Goal: Information Seeking & Learning: Learn about a topic

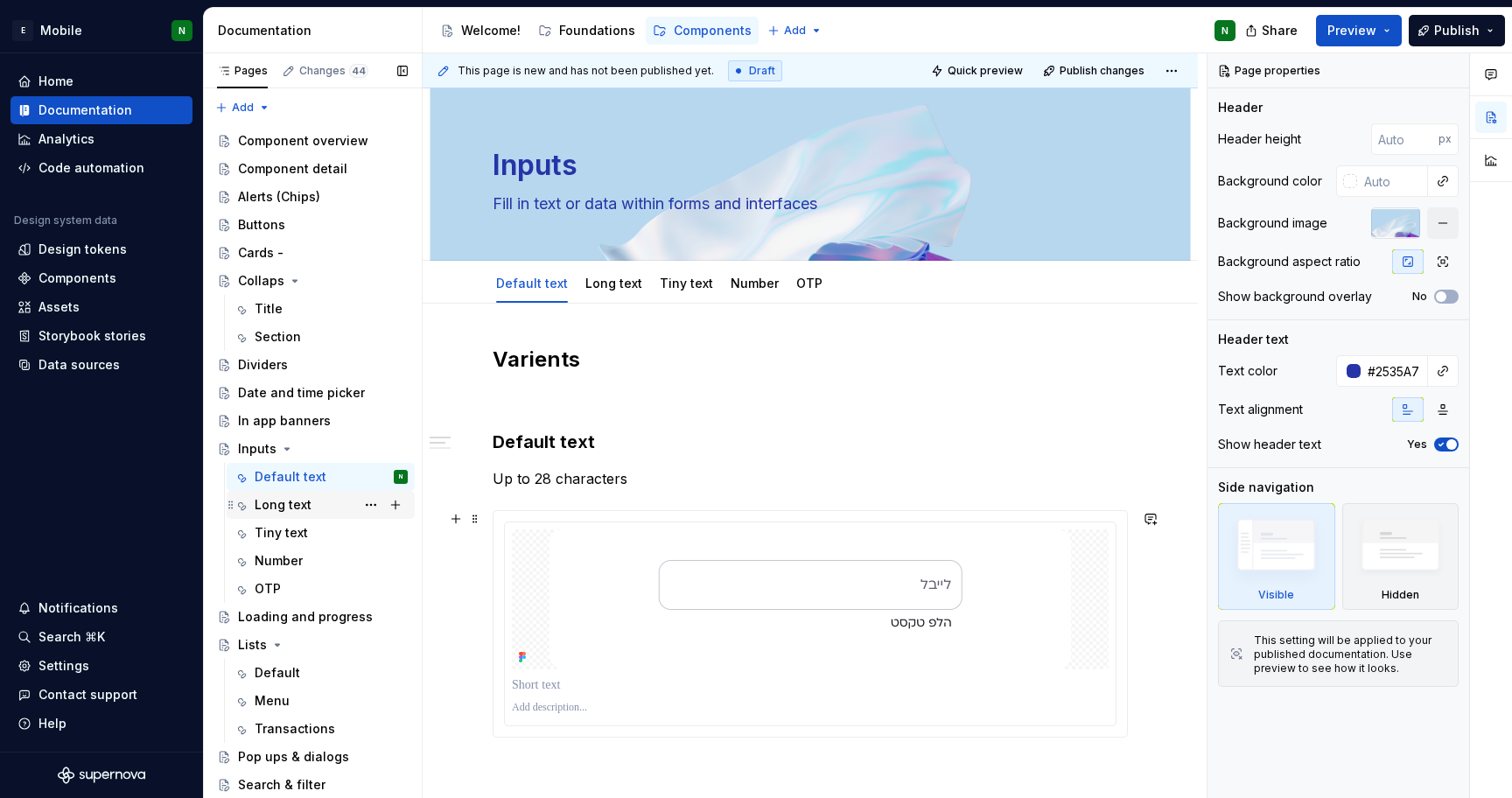
scroll to position [389, 0]
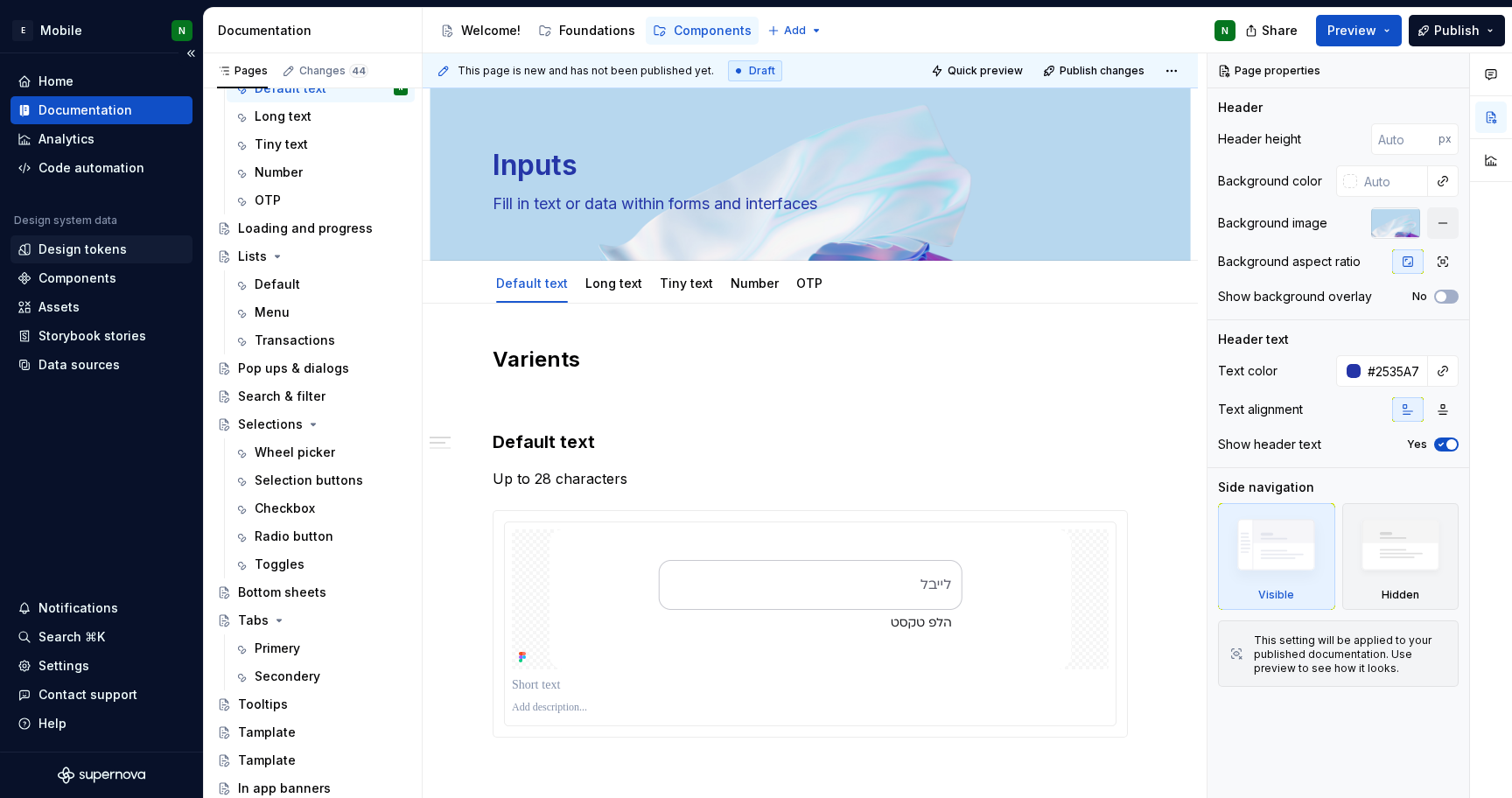
click at [75, 250] on div "Design tokens" at bounding box center [82, 249] width 88 height 17
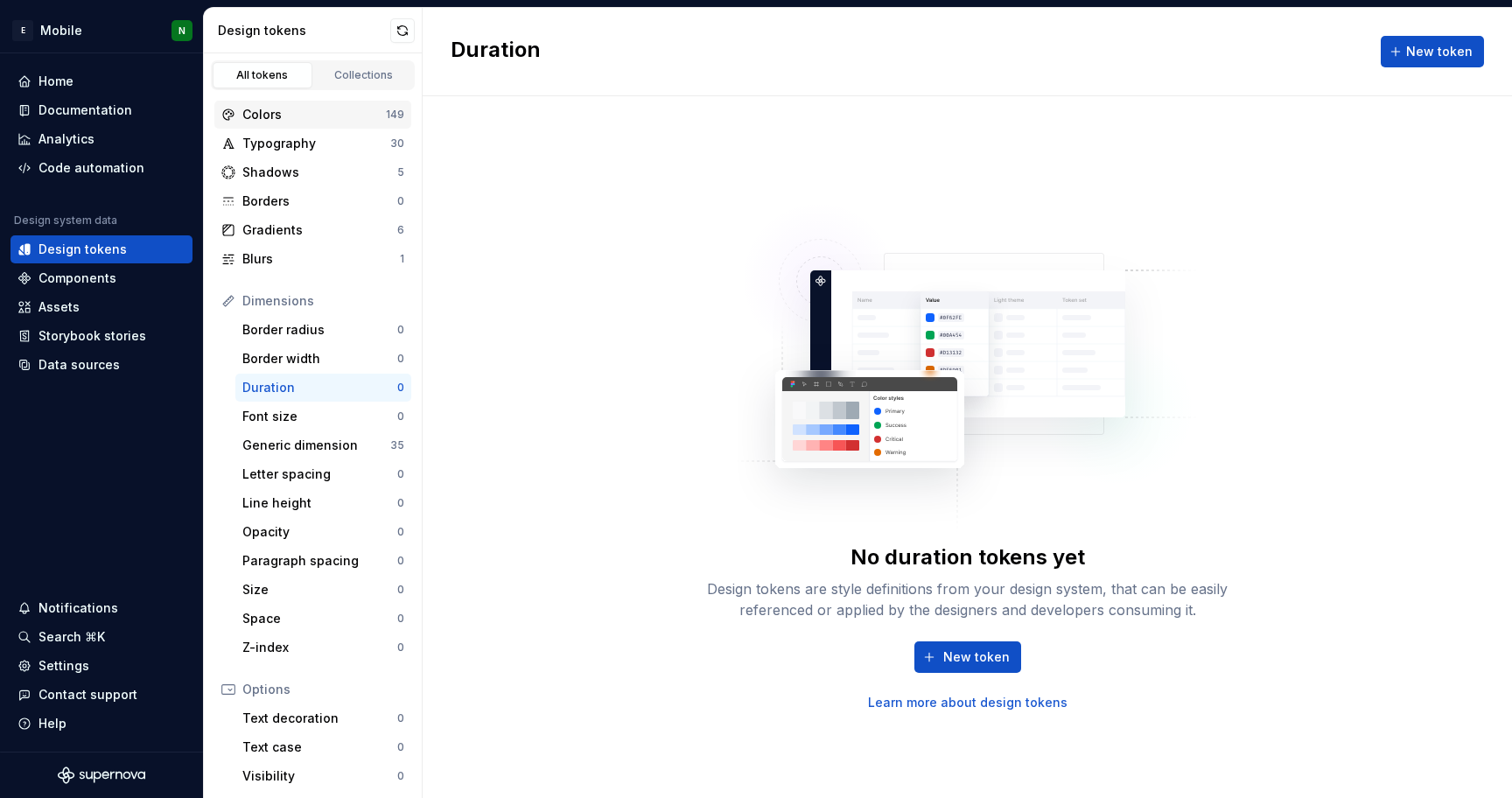
click at [274, 119] on div "Colors" at bounding box center [314, 115] width 143 height 17
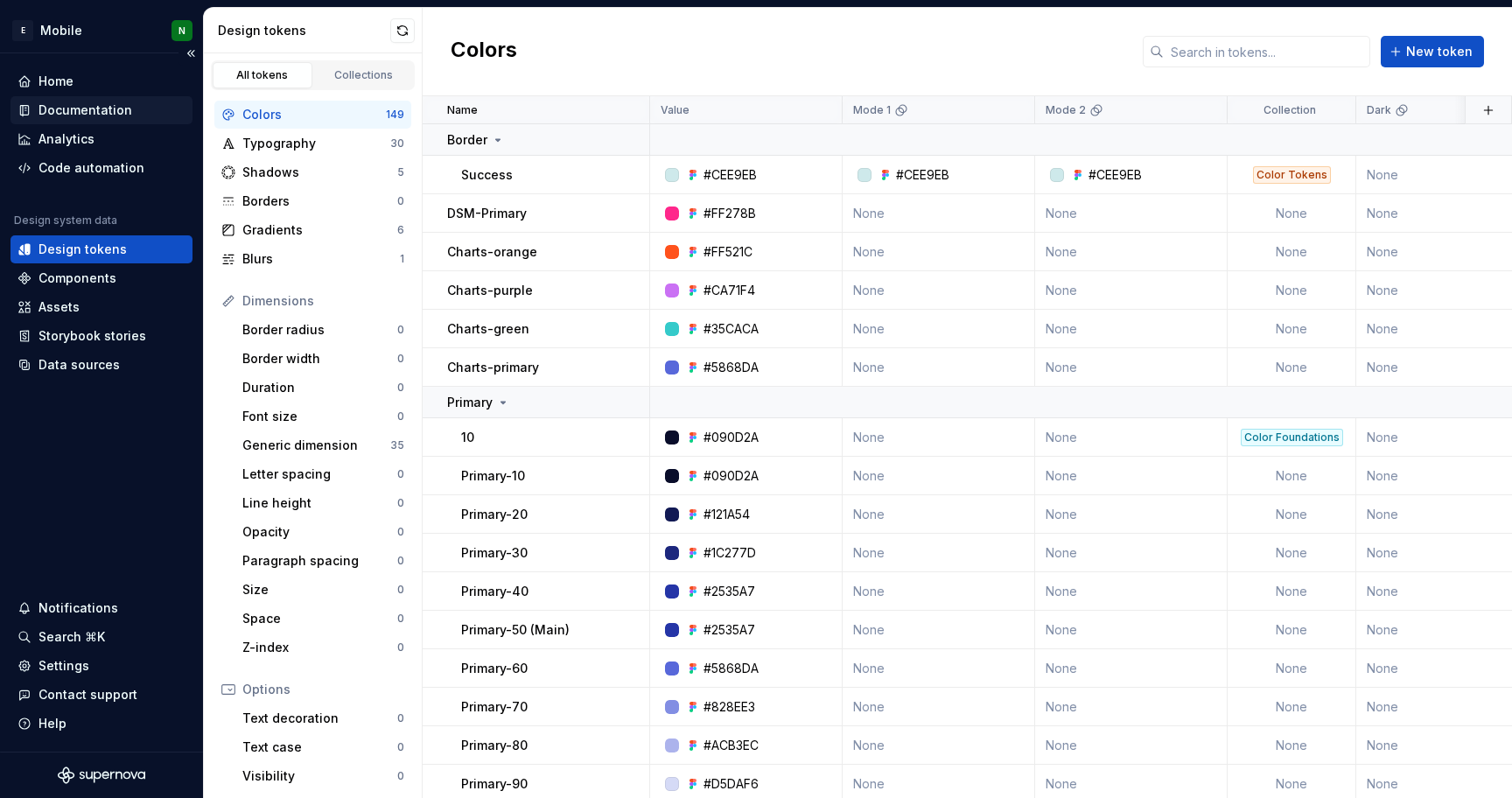
click at [59, 108] on div "Documentation" at bounding box center [85, 110] width 94 height 17
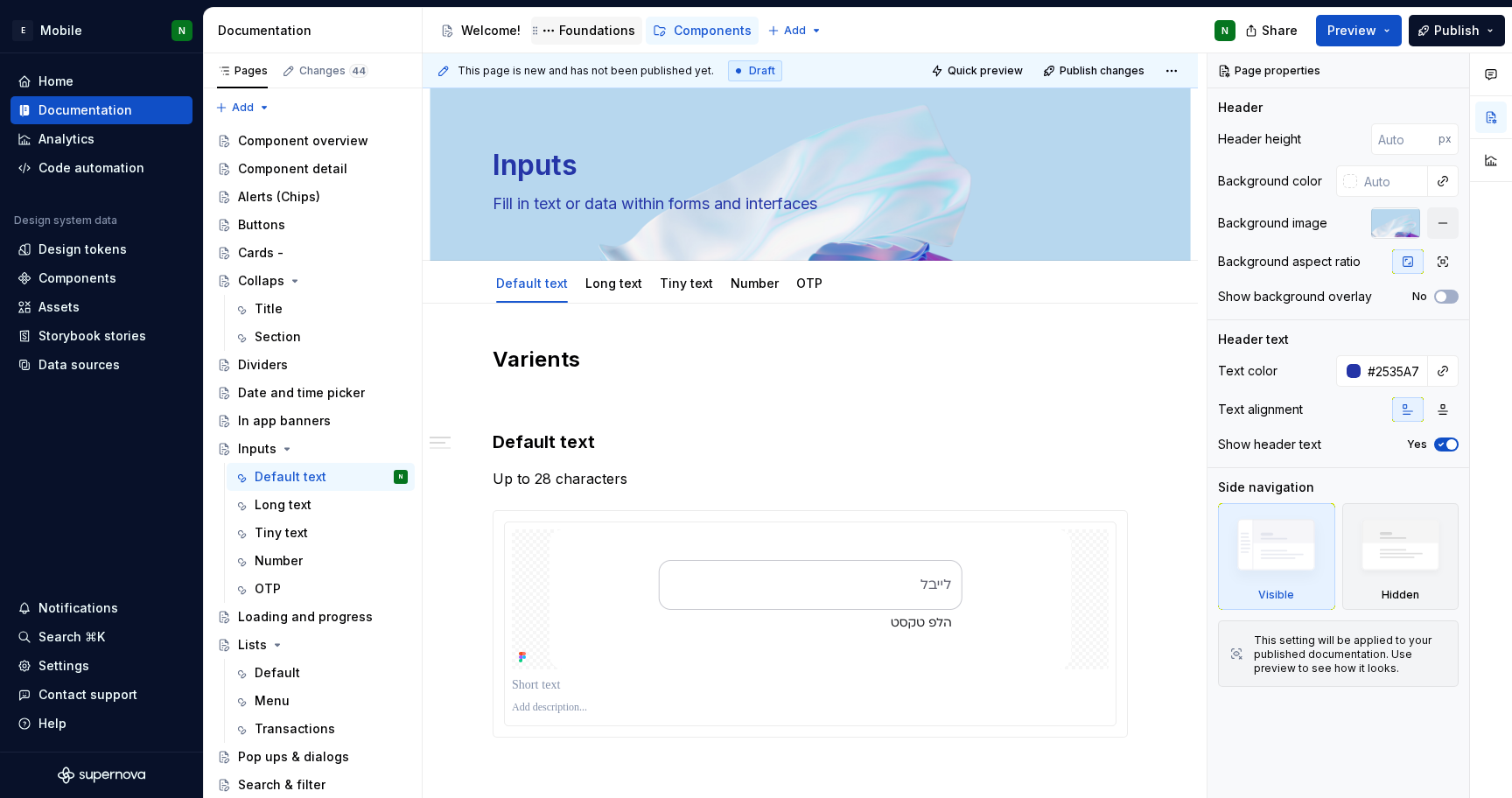
click at [574, 41] on div "Foundations" at bounding box center [586, 31] width 111 height 28
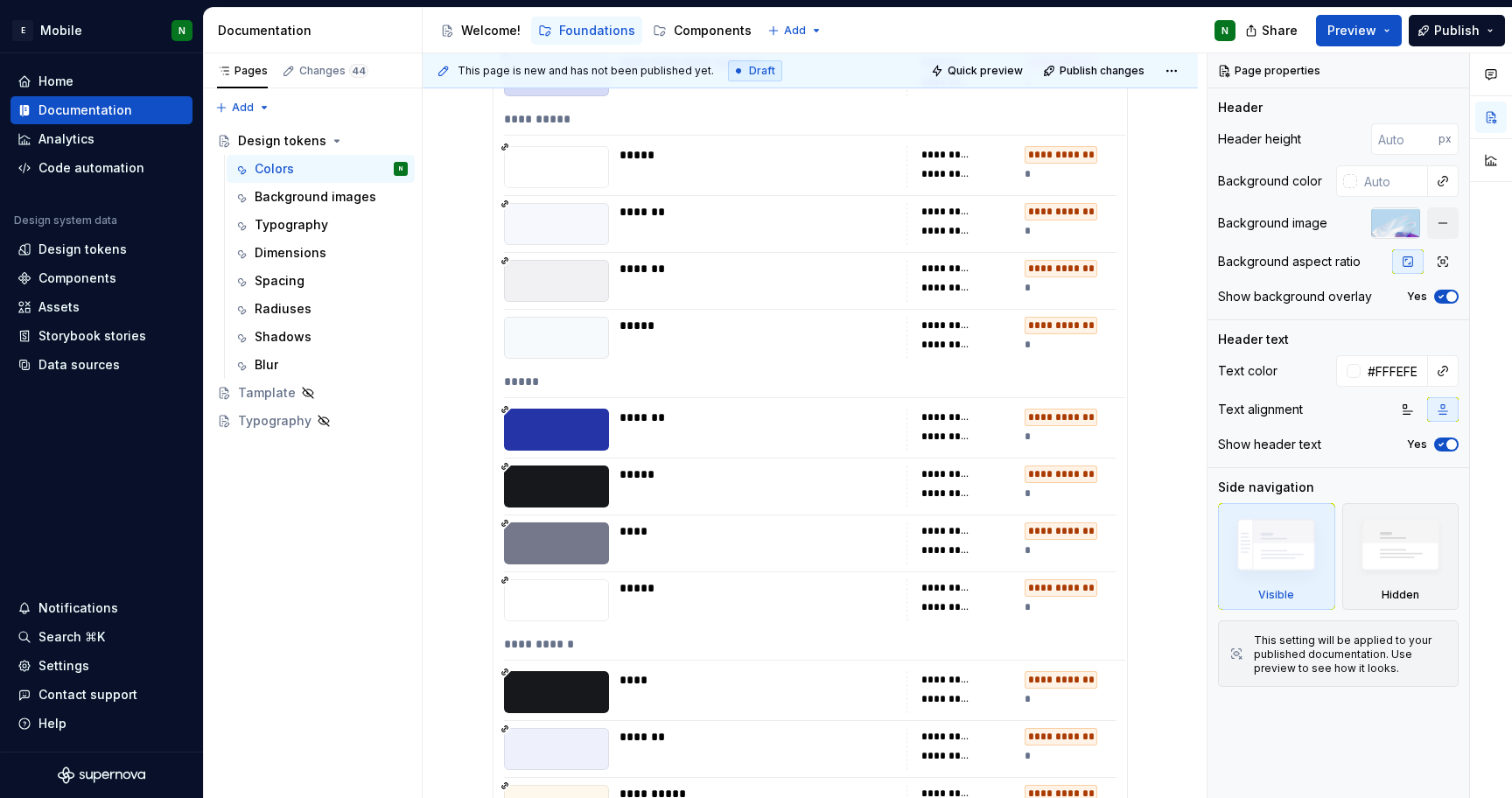
scroll to position [8342, 0]
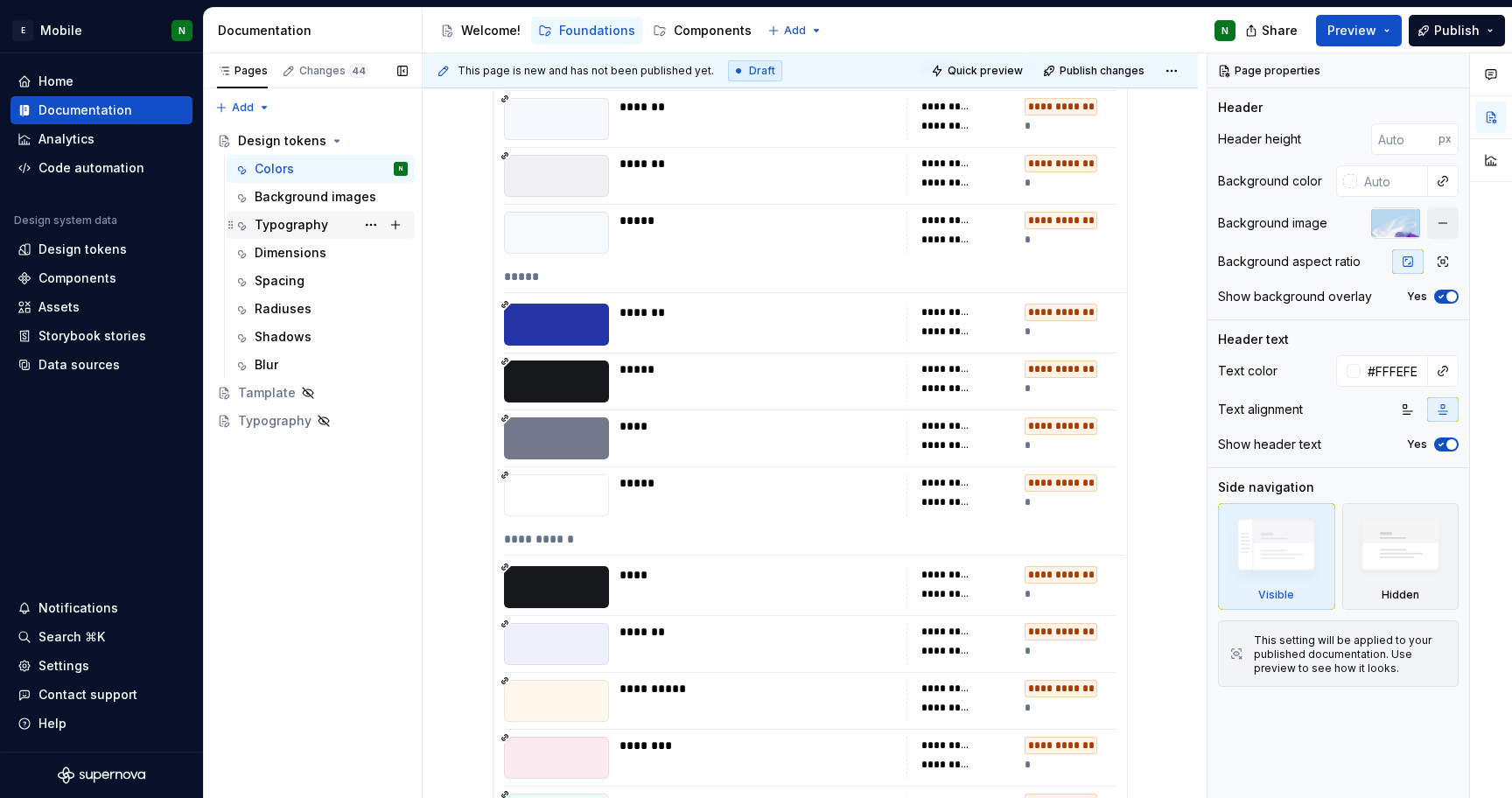
click at [283, 224] on div "Typography" at bounding box center [292, 225] width 74 height 17
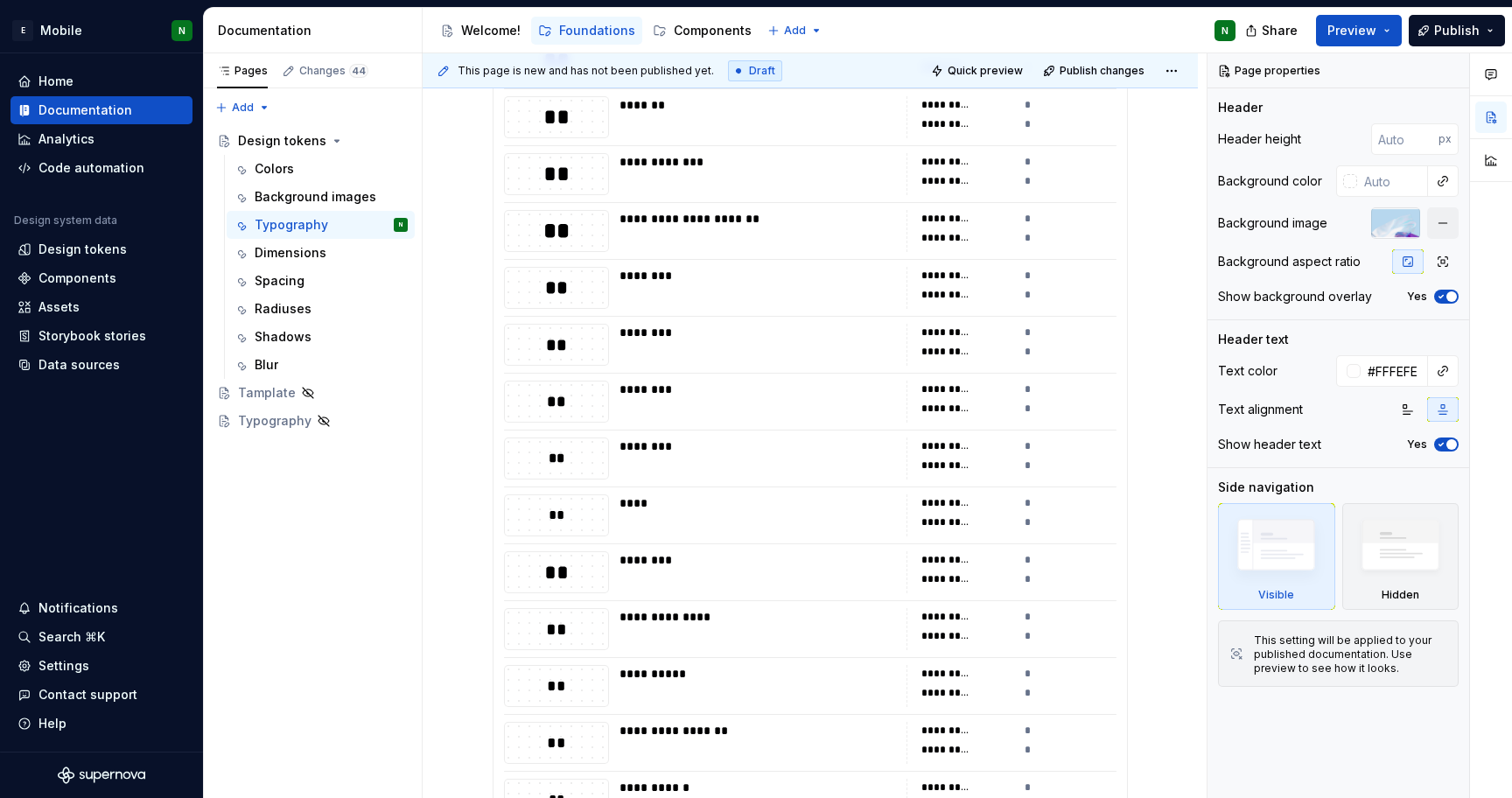
scroll to position [419, 0]
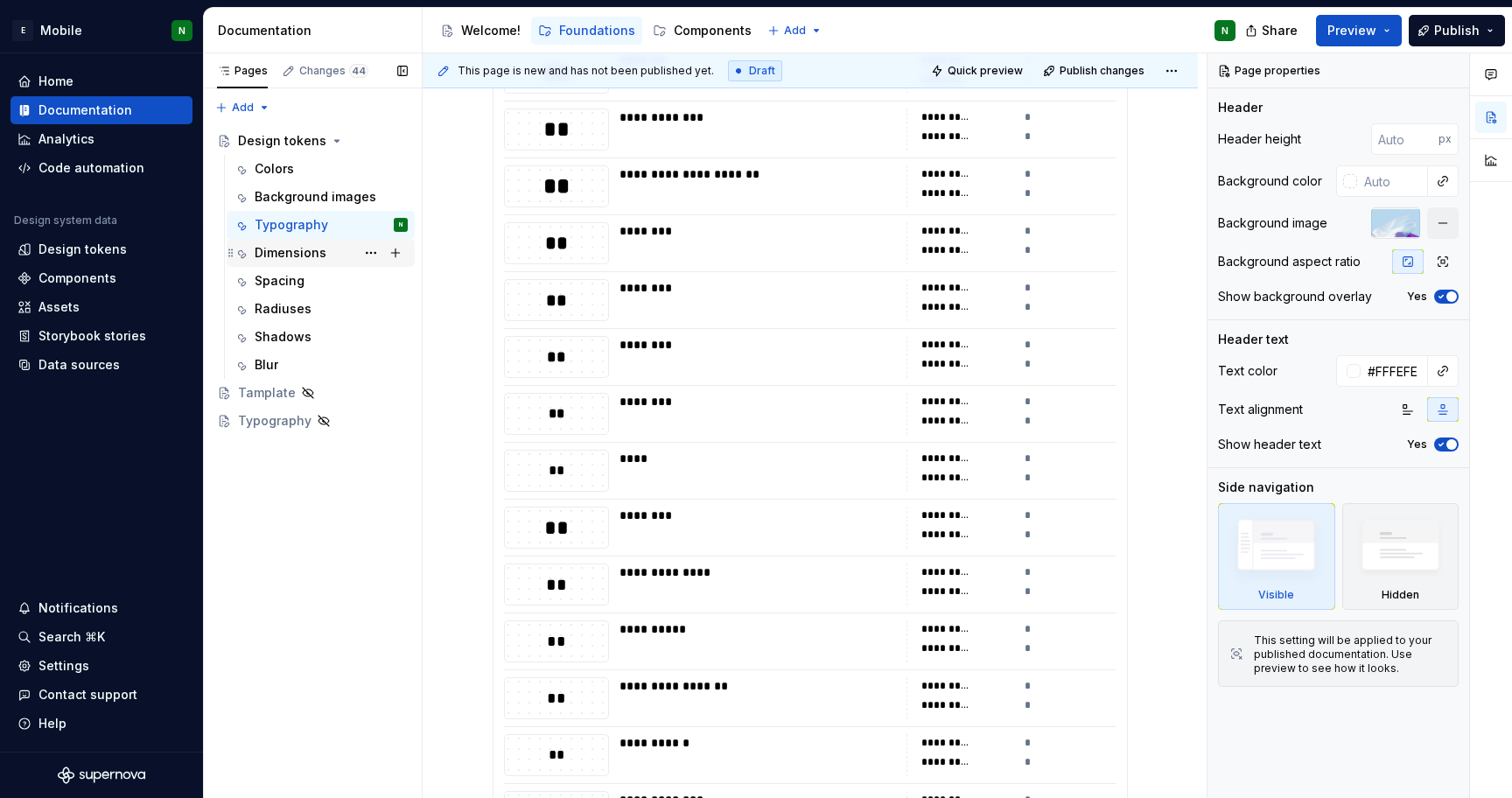
click at [290, 249] on div "Dimensions" at bounding box center [291, 253] width 72 height 17
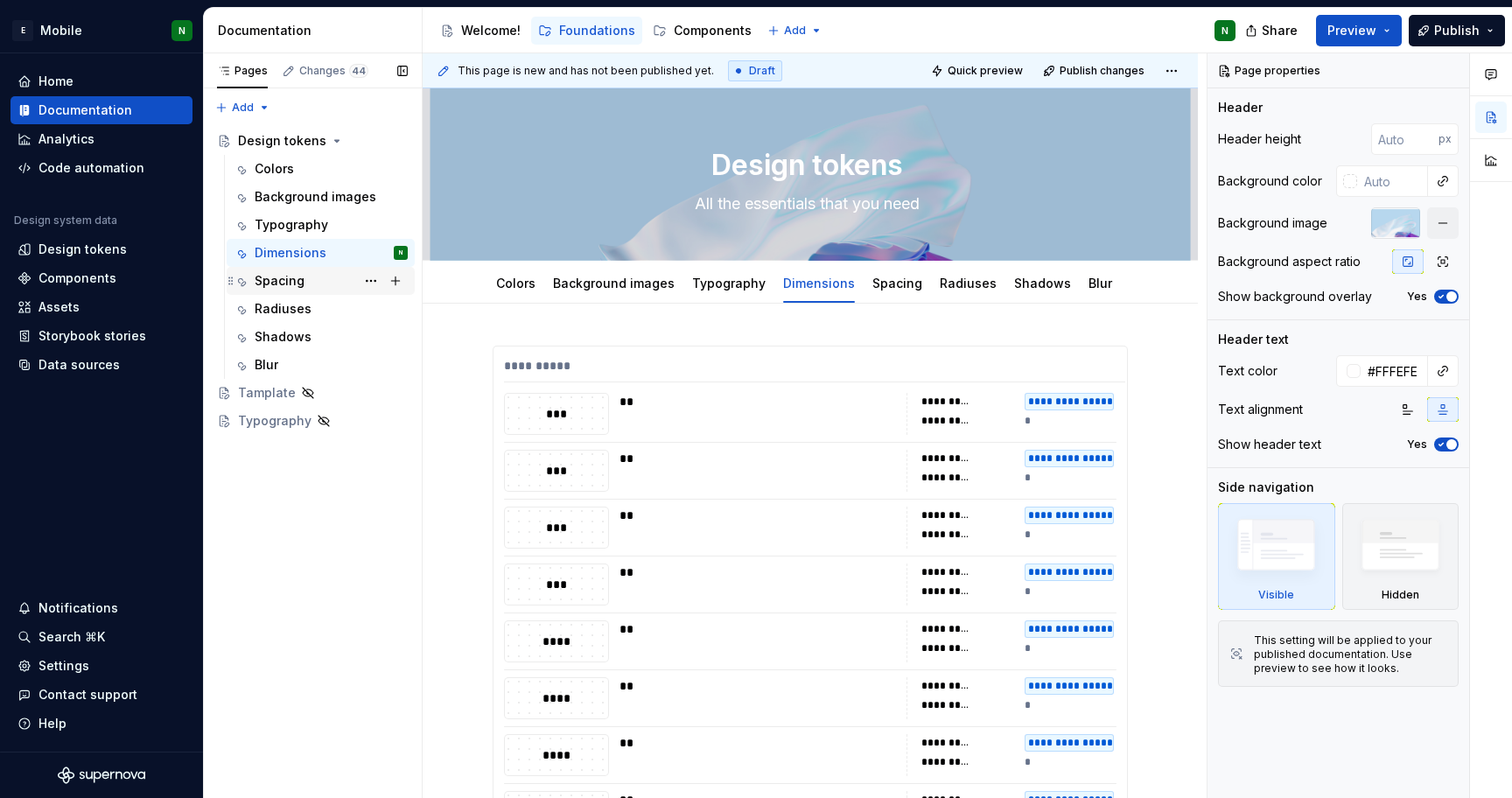
click at [285, 285] on div "Spacing" at bounding box center [280, 281] width 50 height 17
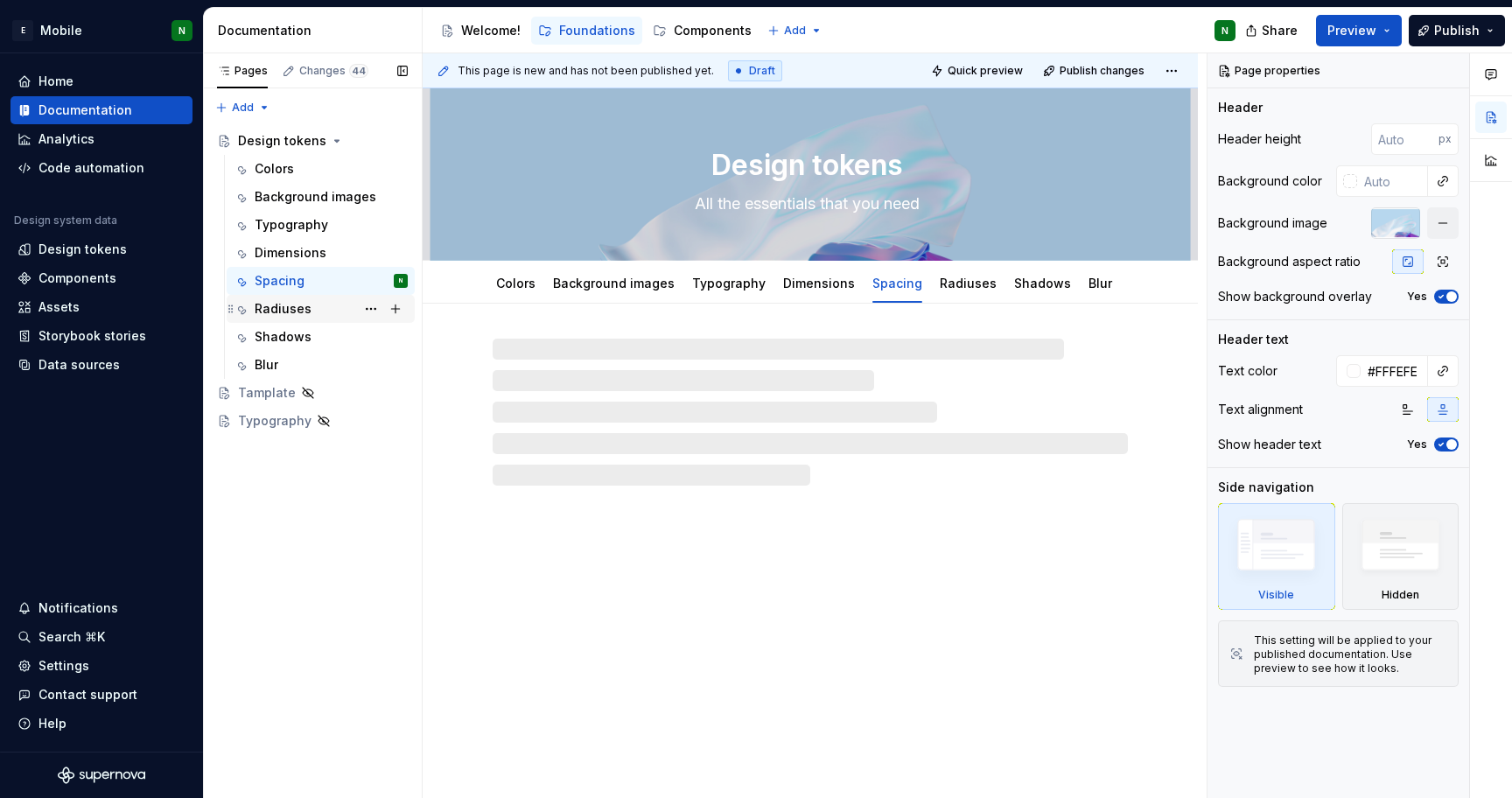
click at [283, 303] on div "Radiuses" at bounding box center [283, 309] width 57 height 17
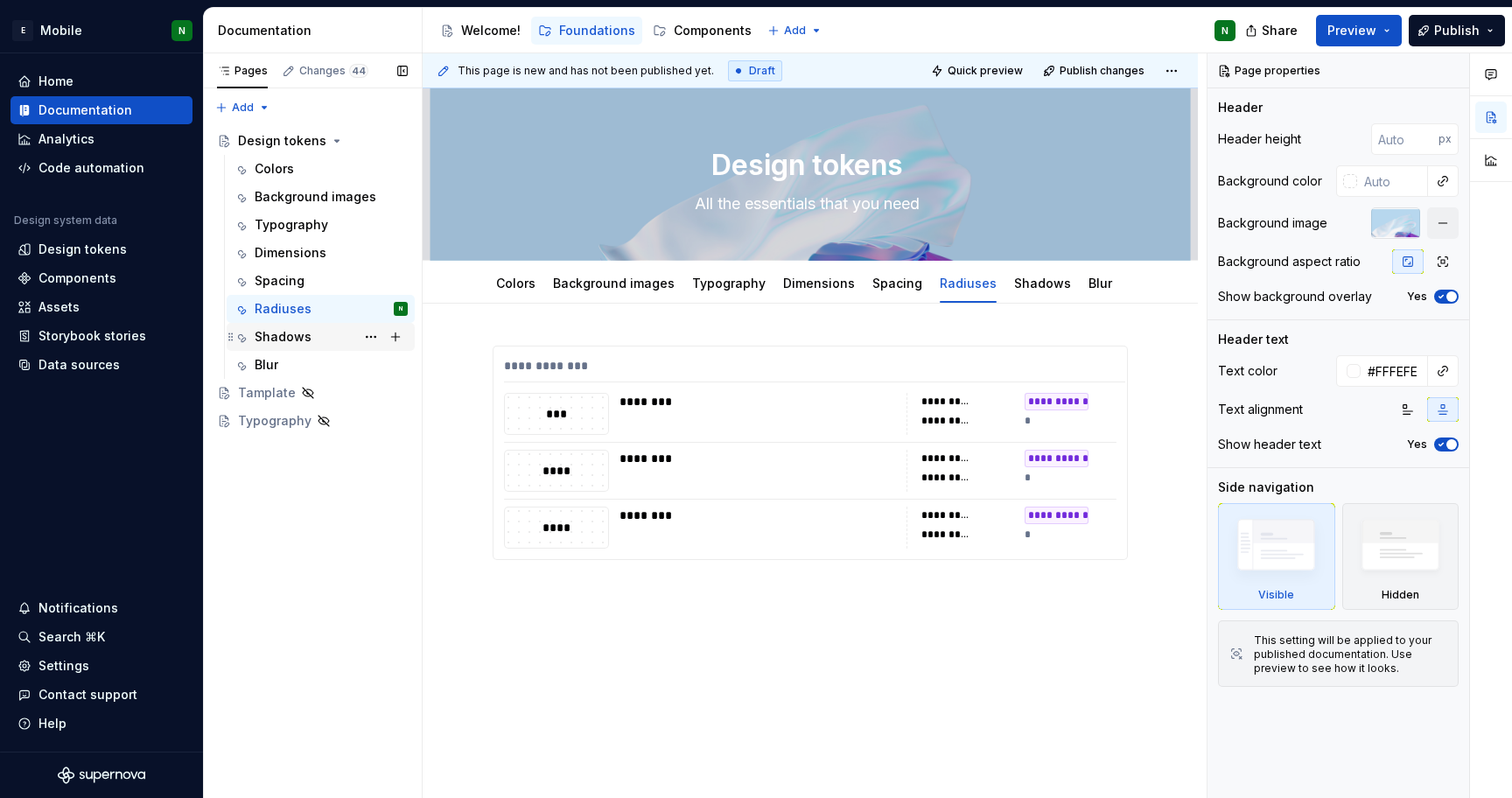
click at [279, 337] on div "Shadows" at bounding box center [283, 336] width 57 height 17
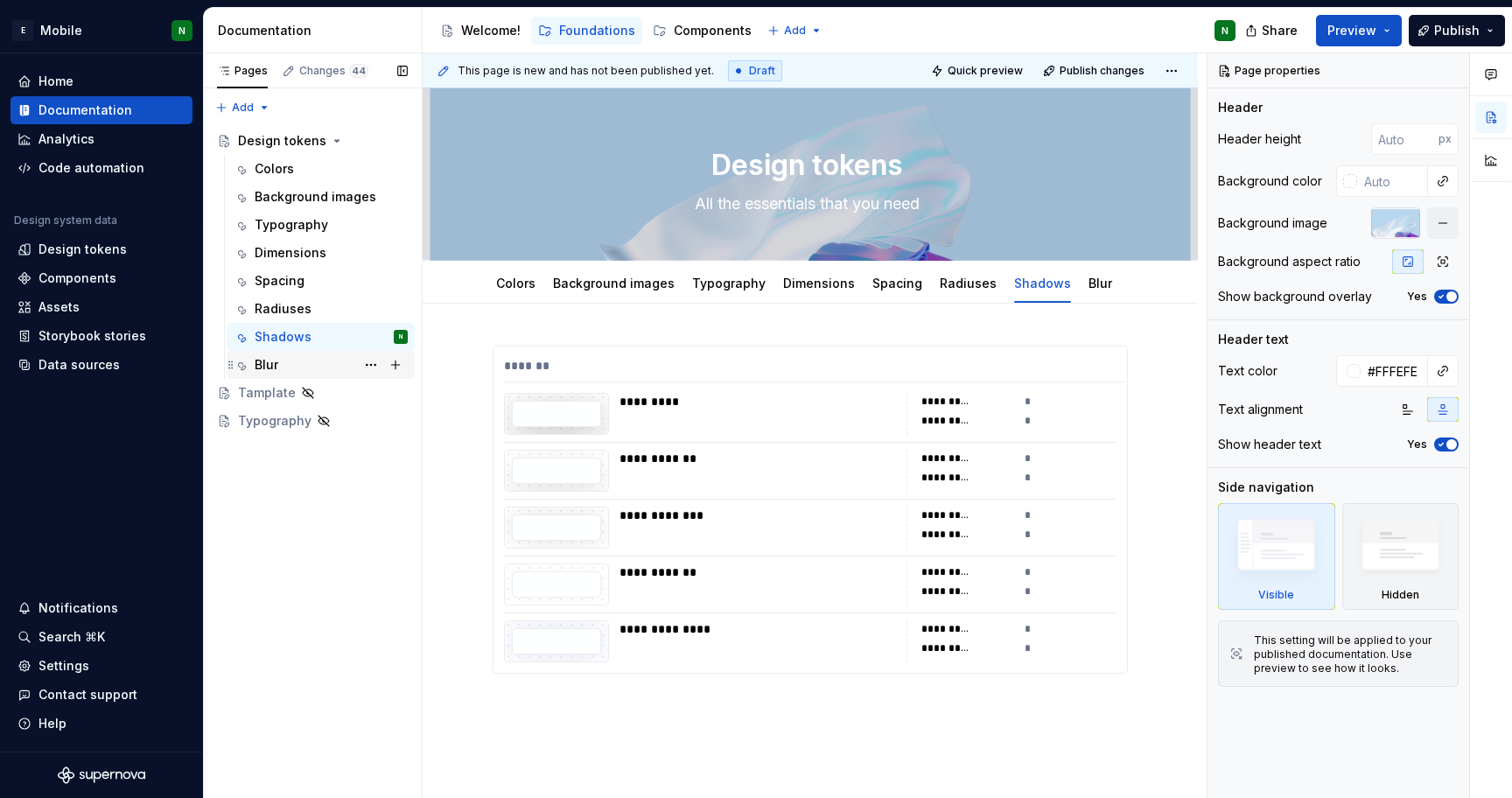
click at [268, 361] on div "Blur" at bounding box center [266, 365] width 24 height 17
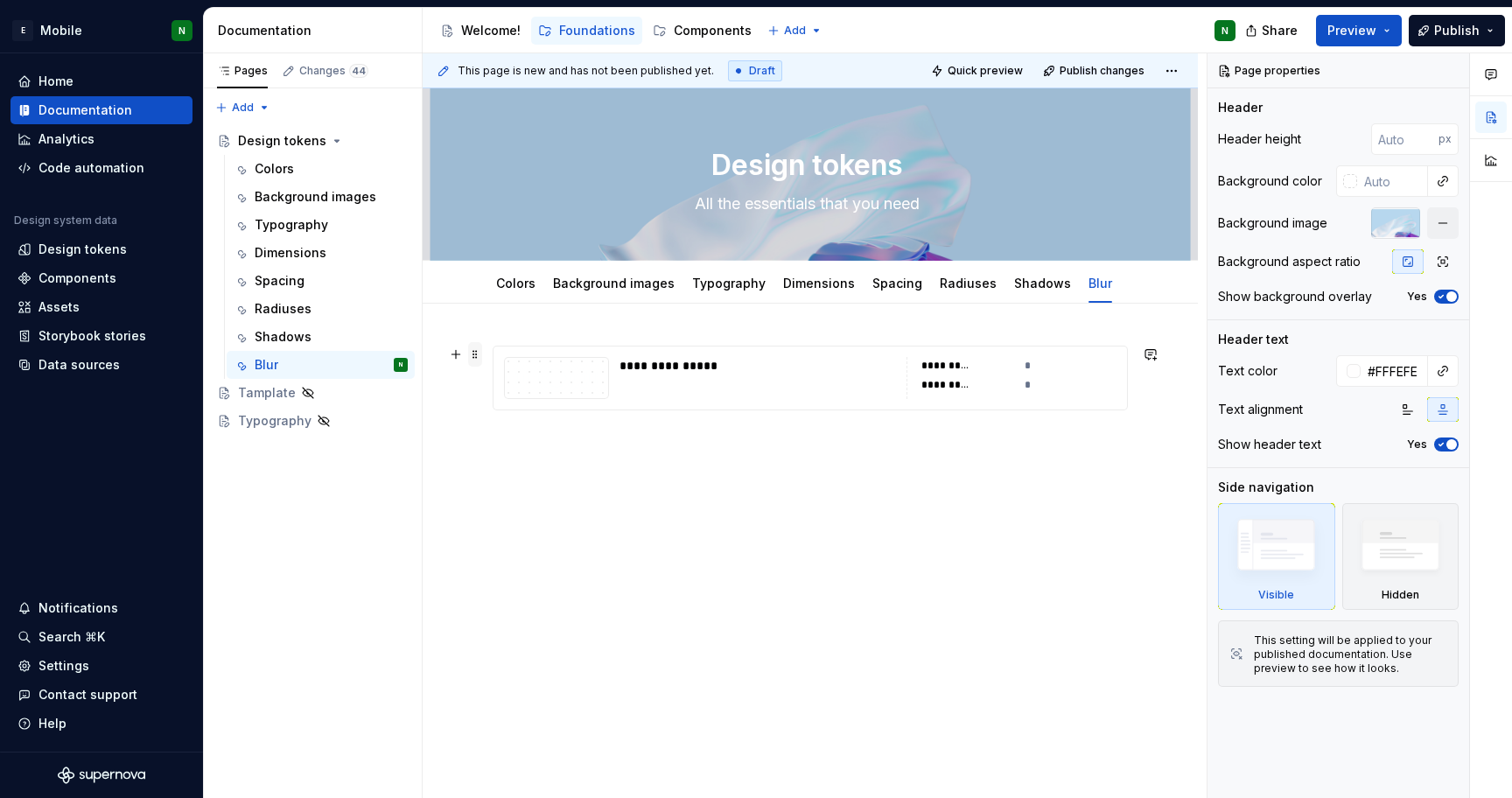
click at [471, 355] on span at bounding box center [475, 354] width 14 height 25
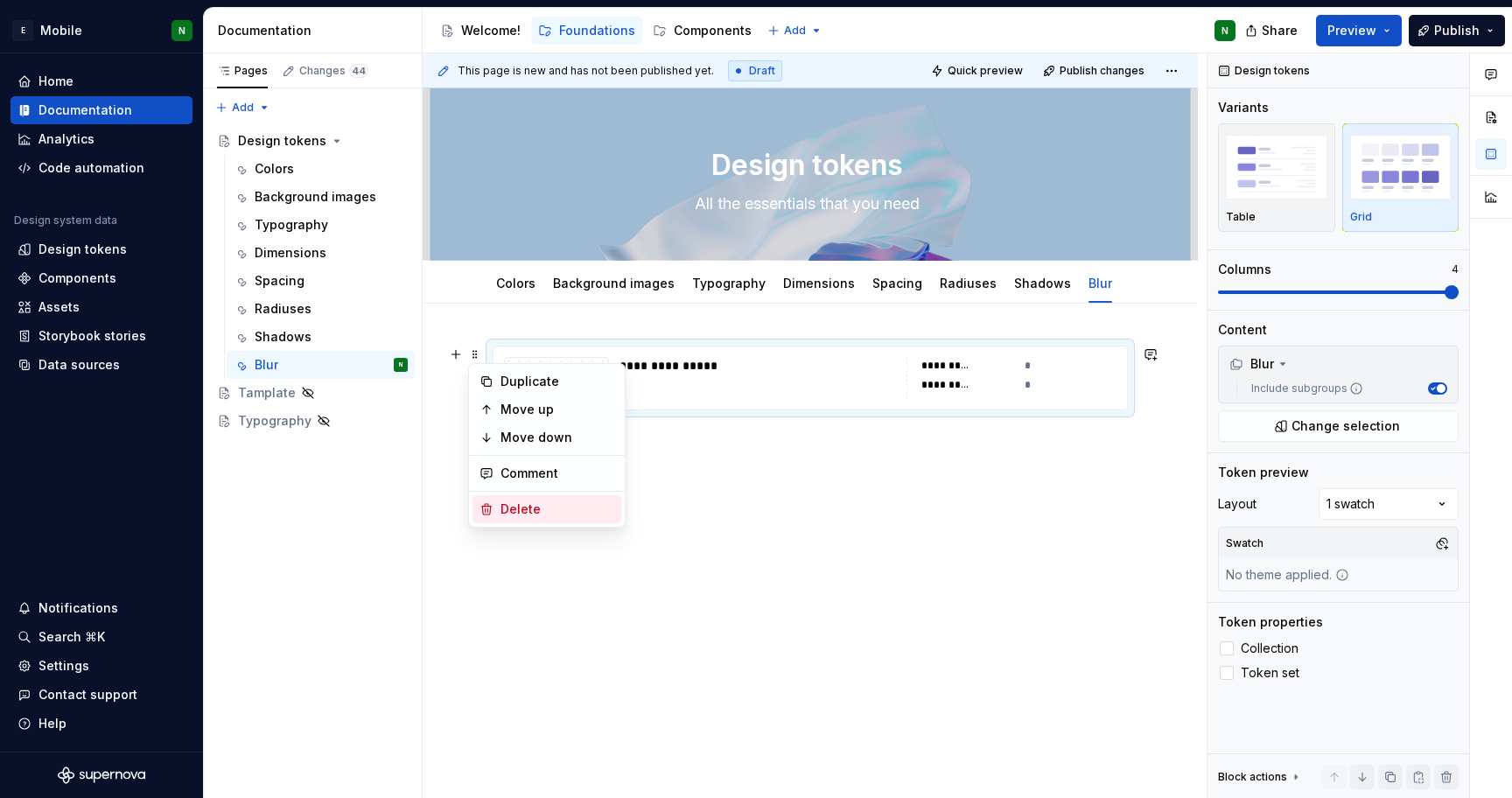
click at [515, 502] on div "Delete" at bounding box center [557, 509] width 114 height 17
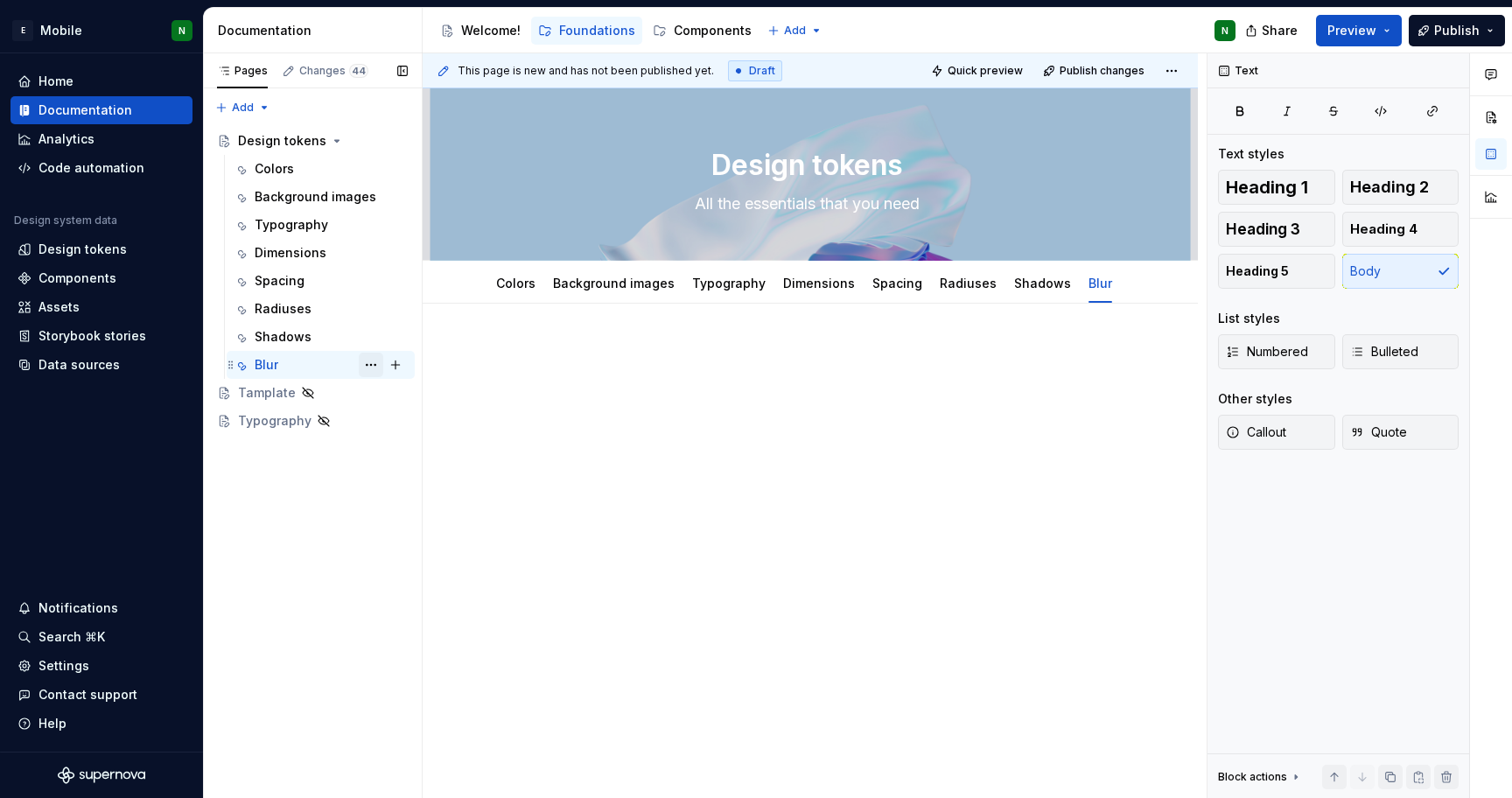
click at [369, 358] on button "Page tree" at bounding box center [371, 365] width 25 height 25
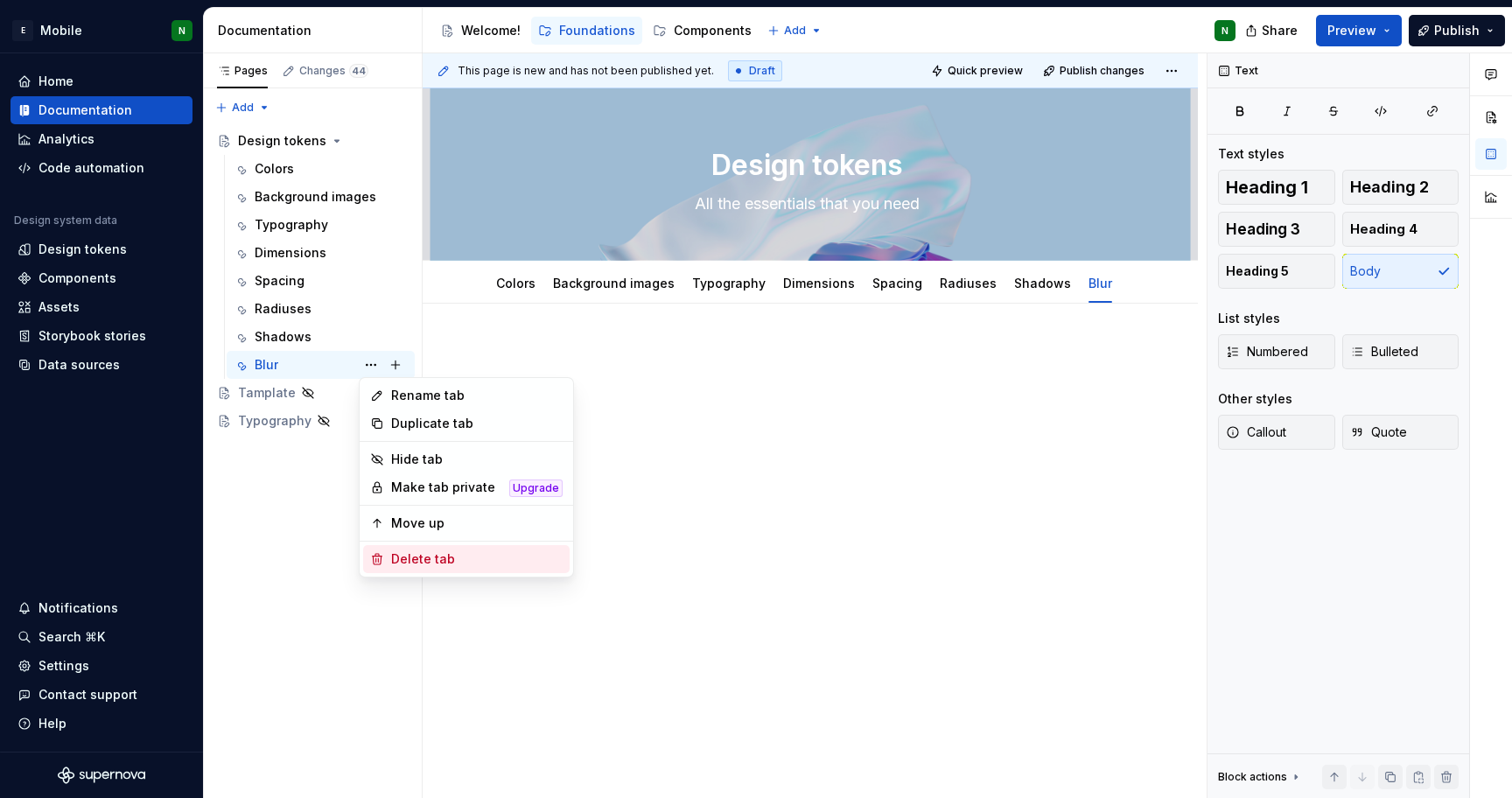
click at [446, 566] on div "Delete tab" at bounding box center [477, 559] width 172 height 17
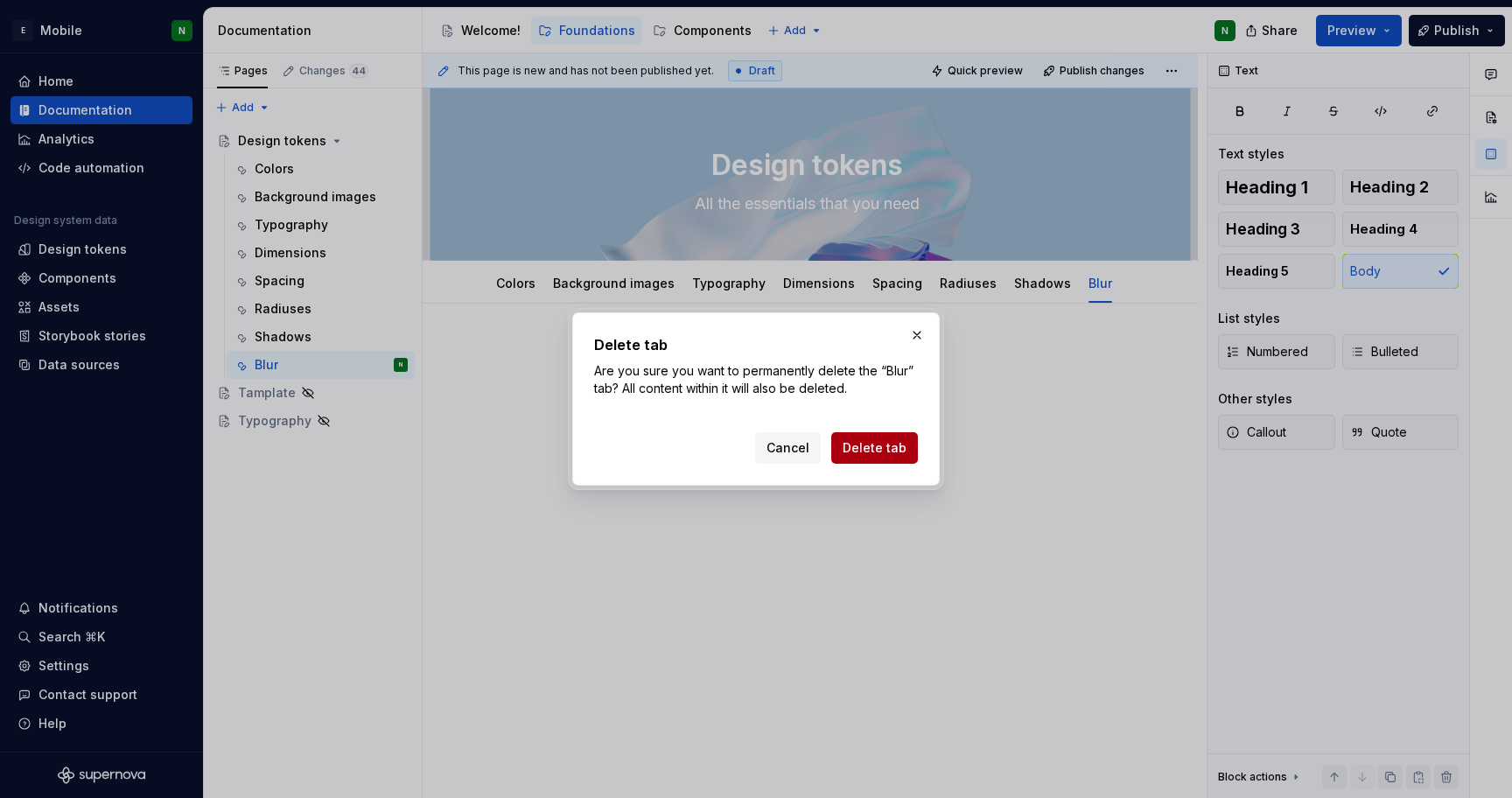
click at [861, 451] on span "Delete tab" at bounding box center [874, 447] width 64 height 17
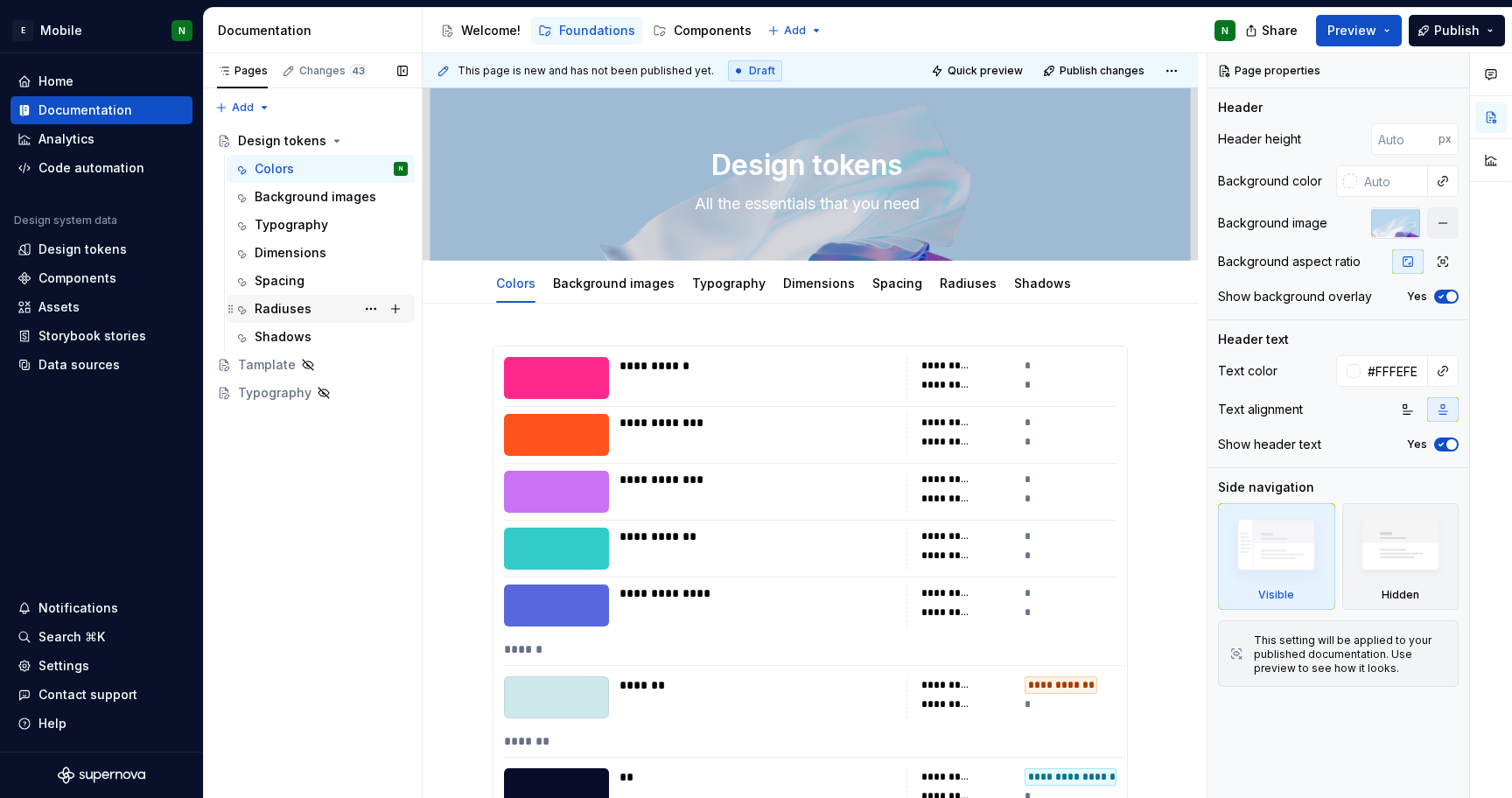
click at [296, 312] on div "Radiuses" at bounding box center [283, 309] width 57 height 17
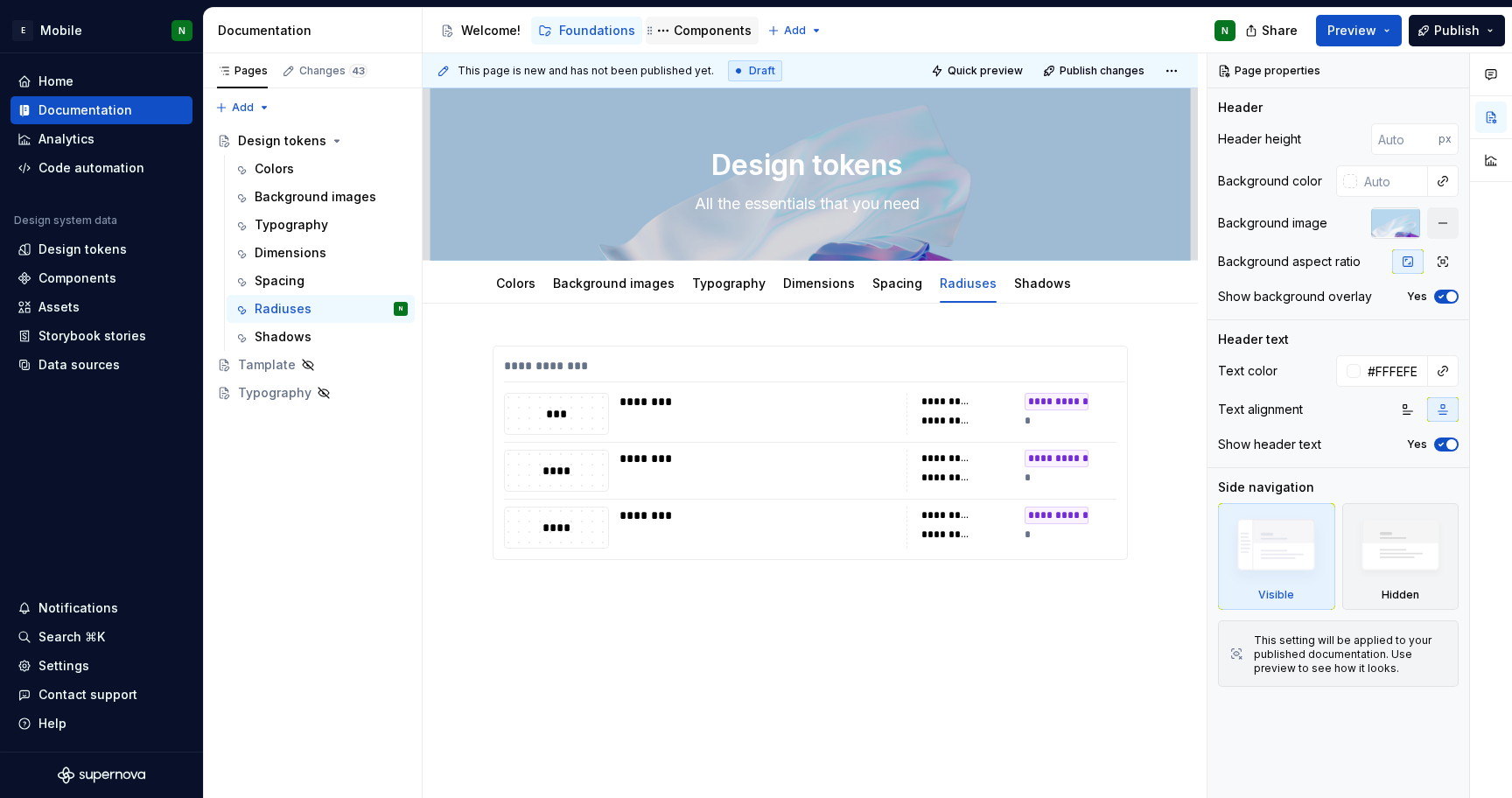
click at [699, 35] on div "Components" at bounding box center [713, 30] width 78 height 17
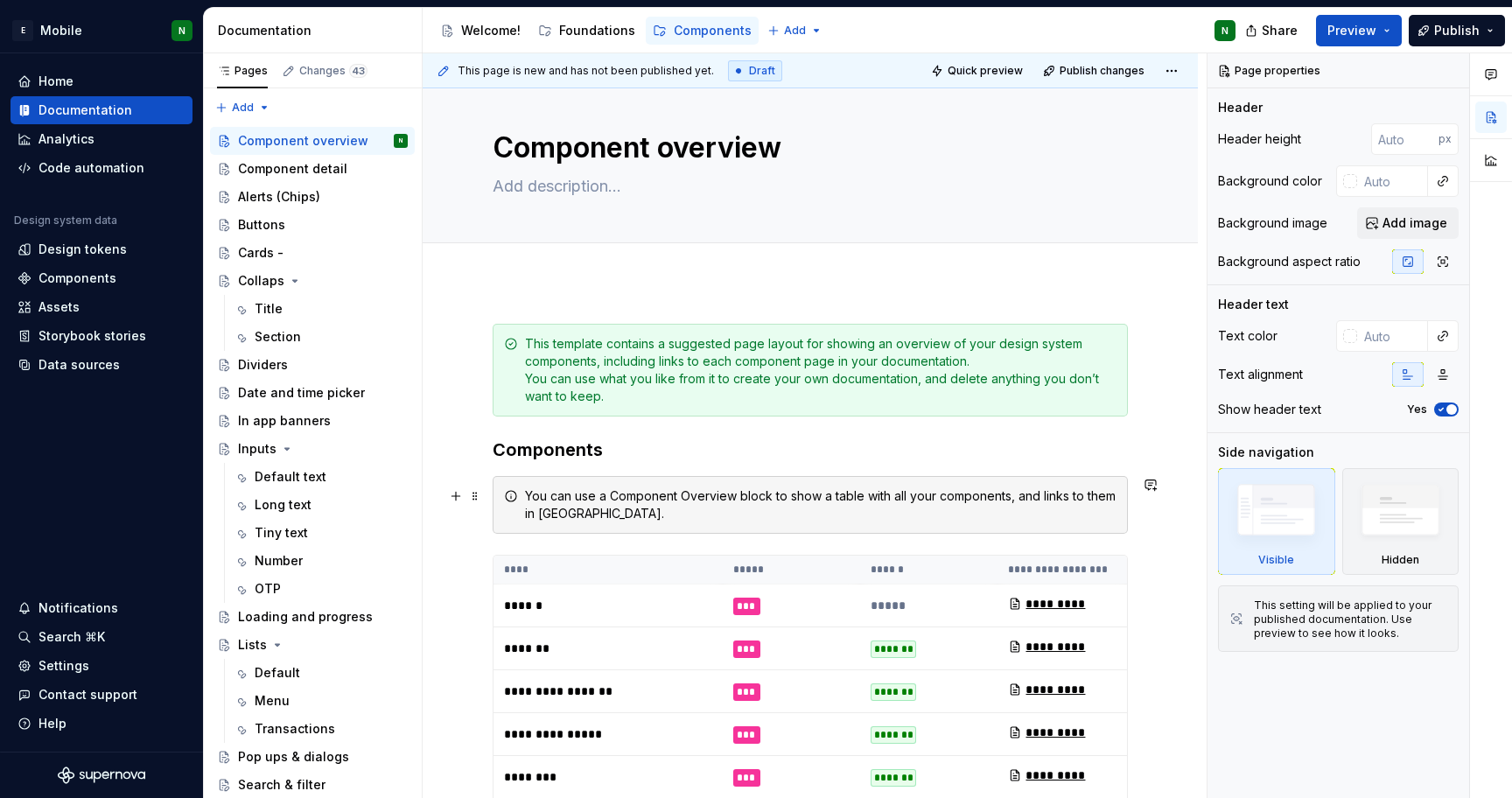
scroll to position [33, 0]
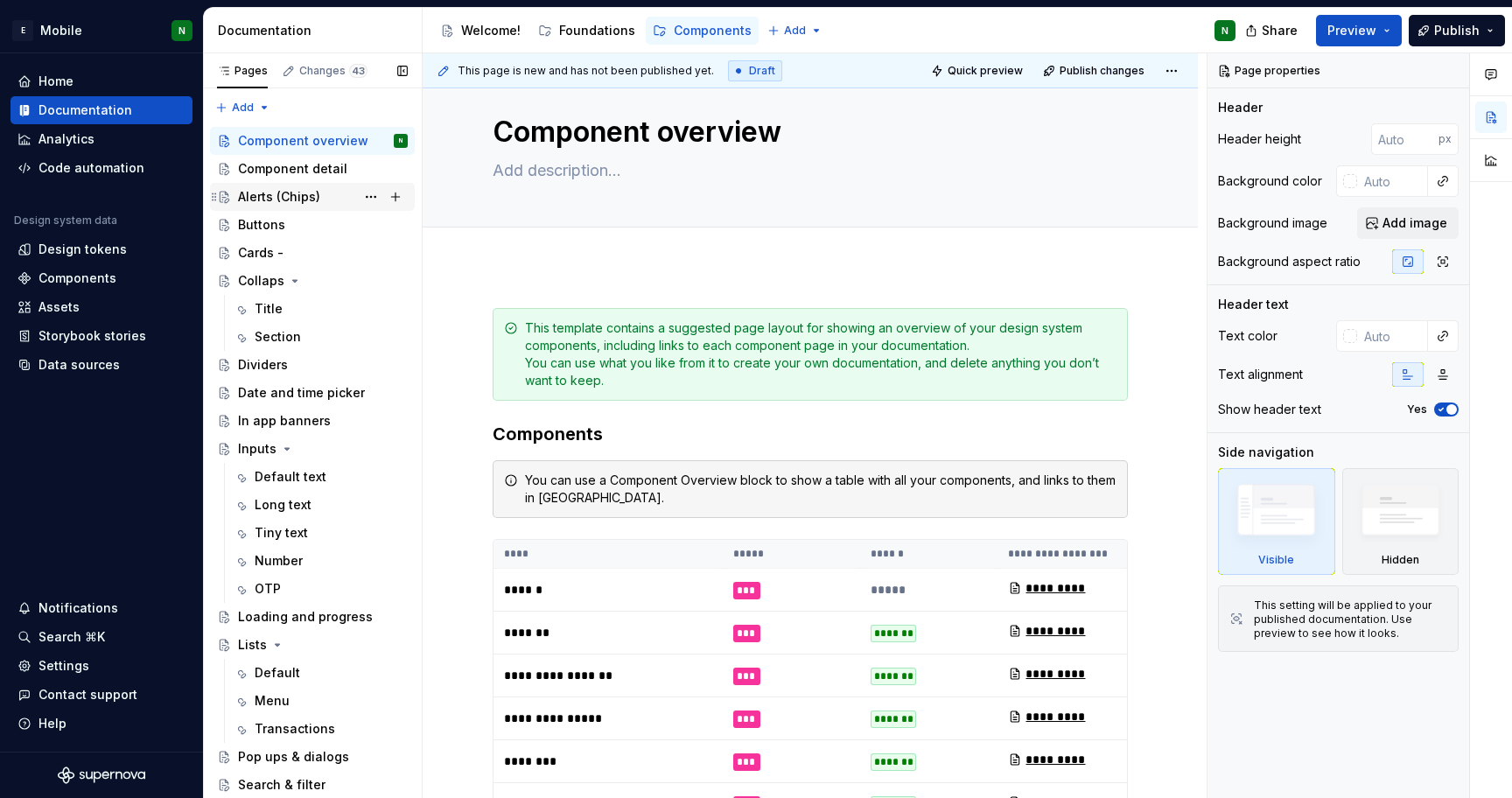
click at [245, 190] on div "Alerts (Chips)" at bounding box center [279, 196] width 82 height 17
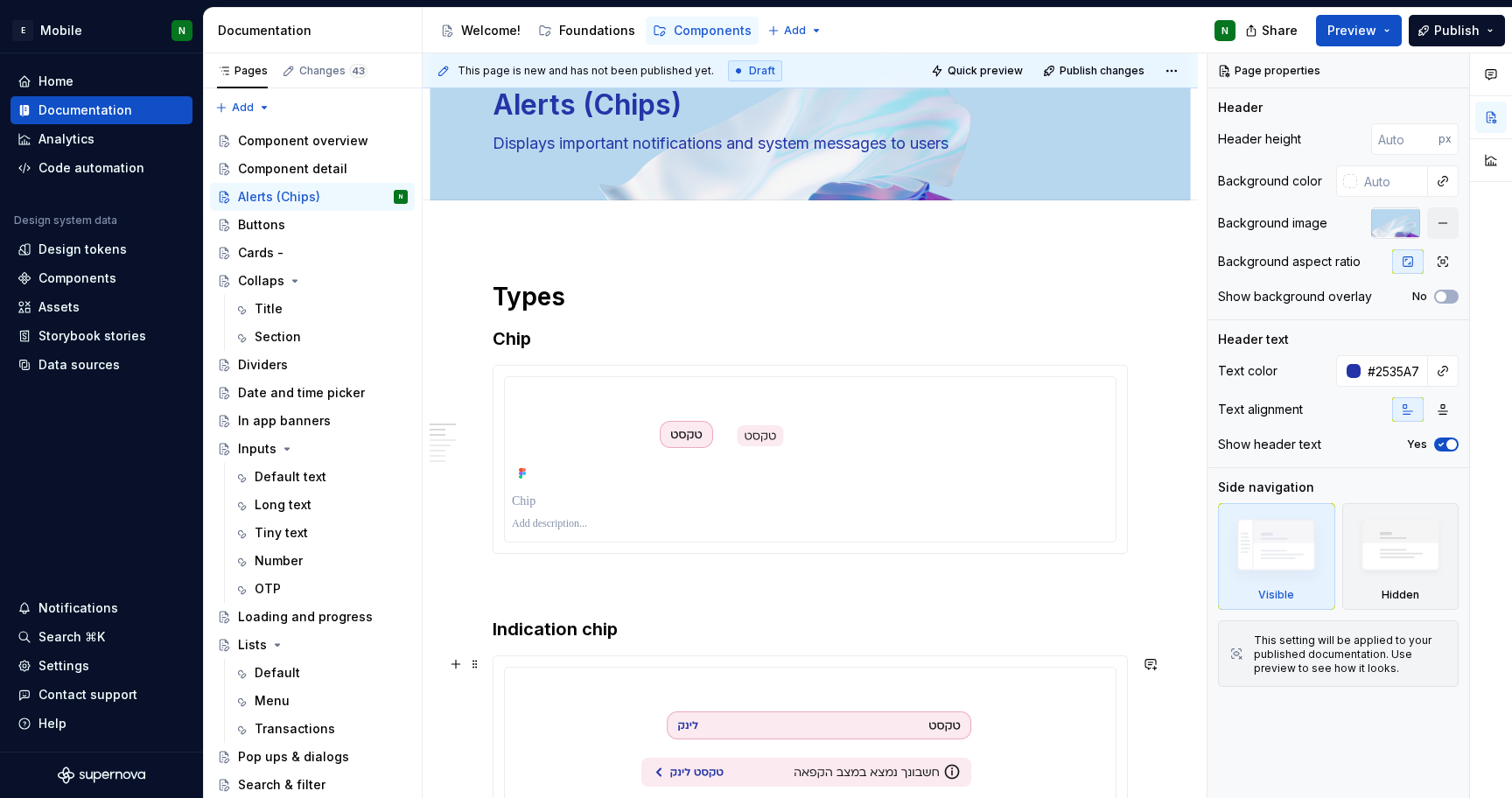
scroll to position [58, 0]
type textarea "*"
